Goal: Use online tool/utility: Utilize a website feature to perform a specific function

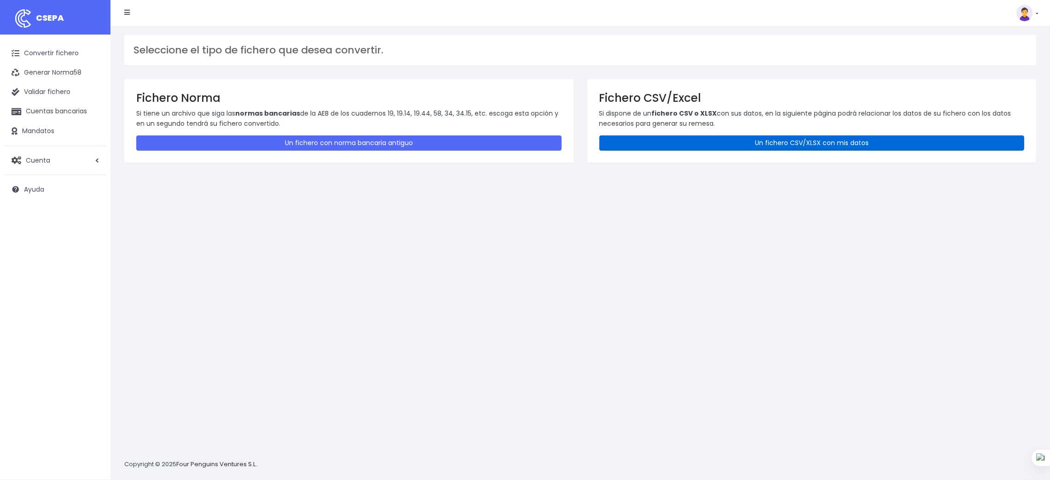
click at [753, 143] on link "Un fichero CSV/XLSX con mis datos" at bounding box center [812, 142] width 425 height 15
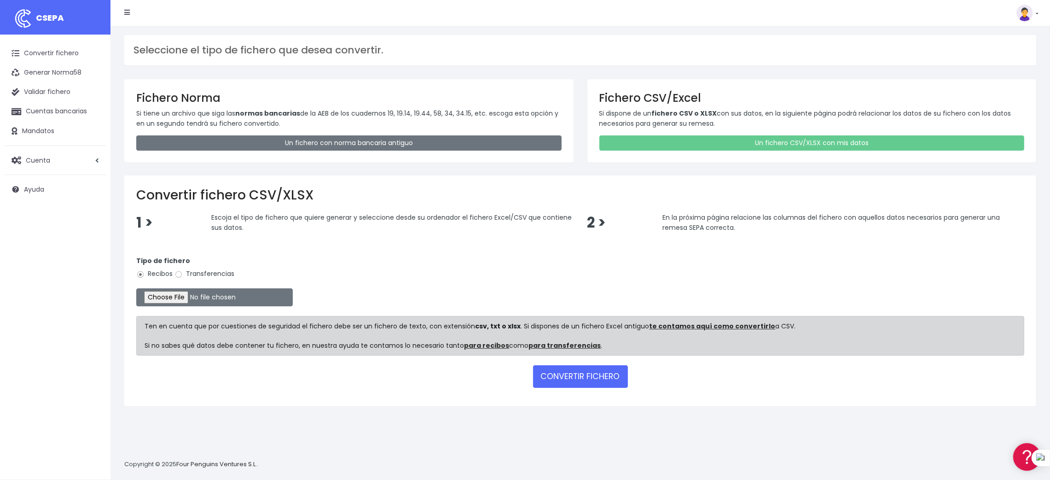
click at [184, 272] on label "Transferencias" at bounding box center [205, 274] width 60 height 10
click at [183, 272] on input "Transferencias" at bounding box center [179, 274] width 8 height 8
radio input "true"
click at [181, 295] on input "file" at bounding box center [214, 297] width 157 height 18
type input "C:\fakepath\SEPA PLANTILLA MEYBRU.xlsx"
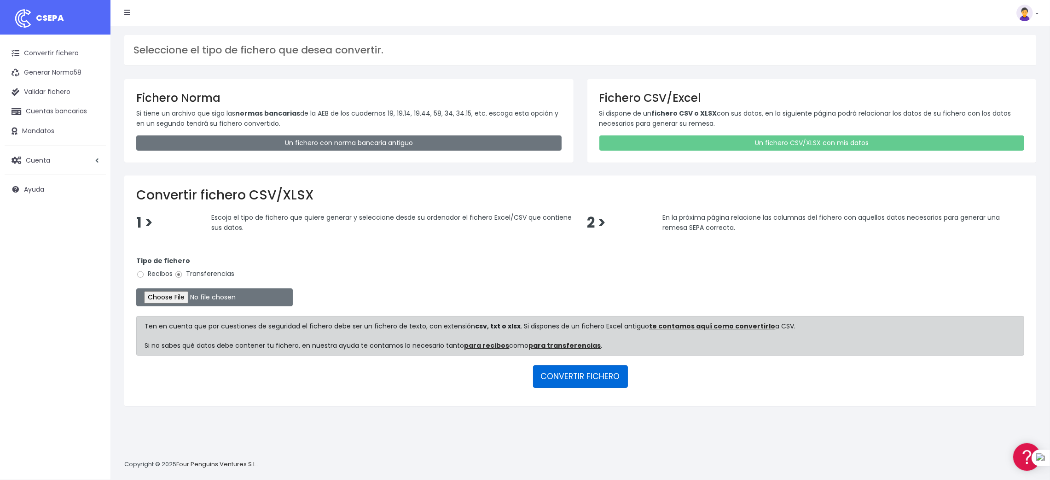
click at [563, 374] on button "CONVERTIR FICHERO" at bounding box center [580, 376] width 95 height 22
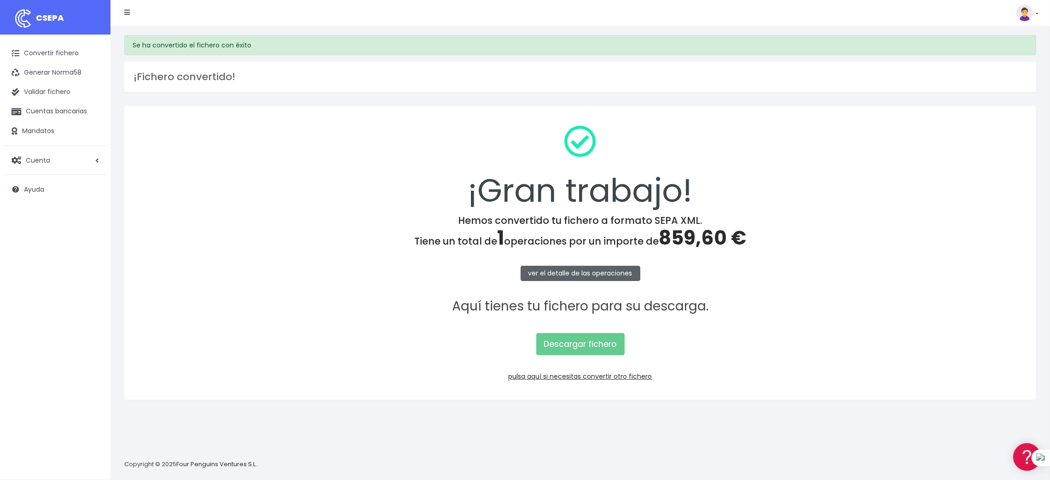
click at [595, 275] on link "ver el detalle de las operaciones" at bounding box center [581, 273] width 120 height 15
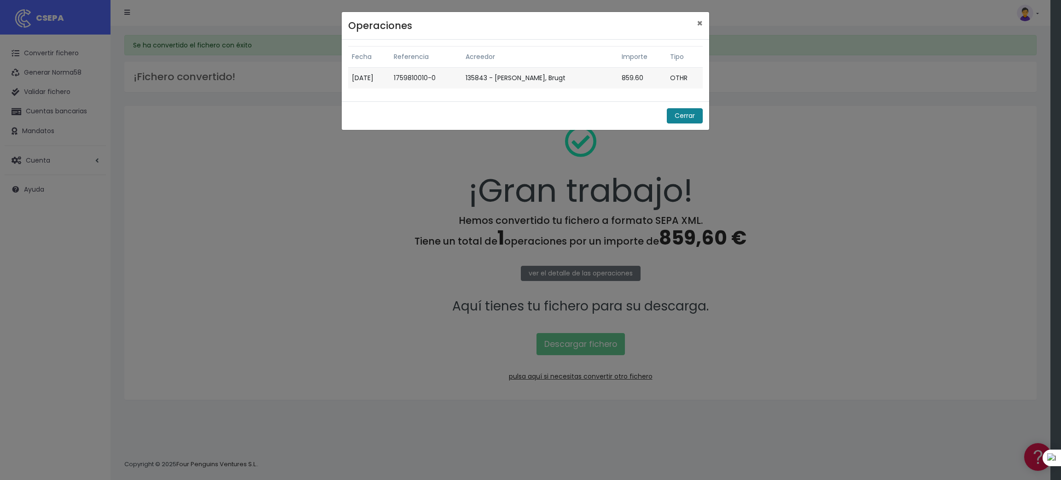
click at [688, 115] on button "Cerrar" at bounding box center [685, 115] width 36 height 15
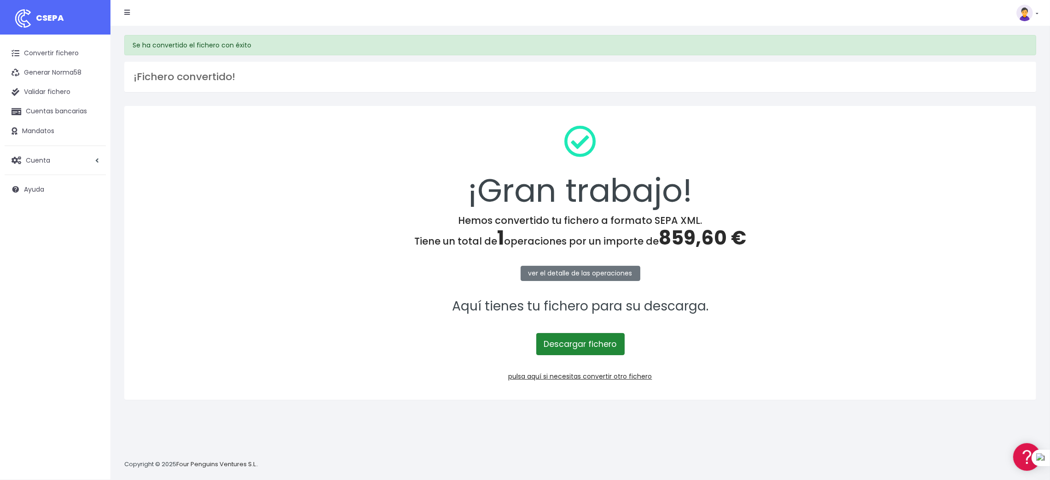
click at [569, 345] on link "Descargar fichero" at bounding box center [580, 344] width 88 height 22
